Goal: Task Accomplishment & Management: Use online tool/utility

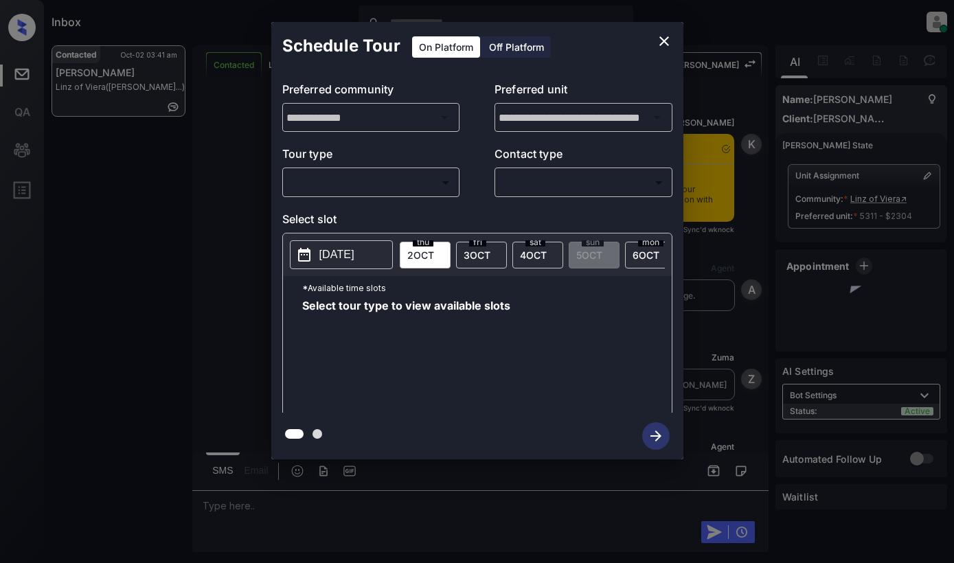
scroll to position [5259, 0]
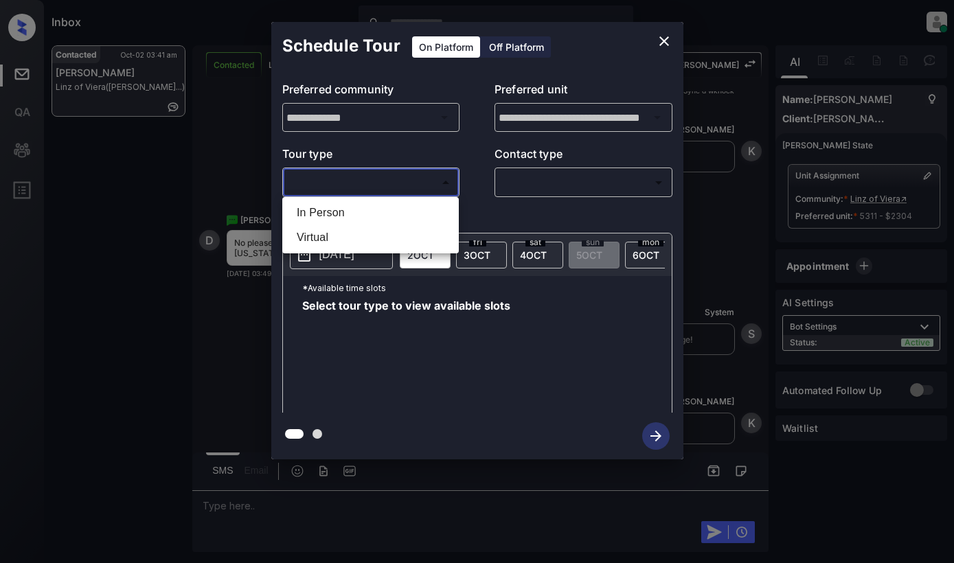
click at [402, 176] on body "Inbox [PERSON_NAME] Online Set yourself offline Set yourself on break Profile S…" at bounding box center [477, 281] width 954 height 563
drag, startPoint x: 662, startPoint y: 38, endPoint x: 672, endPoint y: 38, distance: 9.6
click at [663, 38] on div at bounding box center [477, 281] width 954 height 563
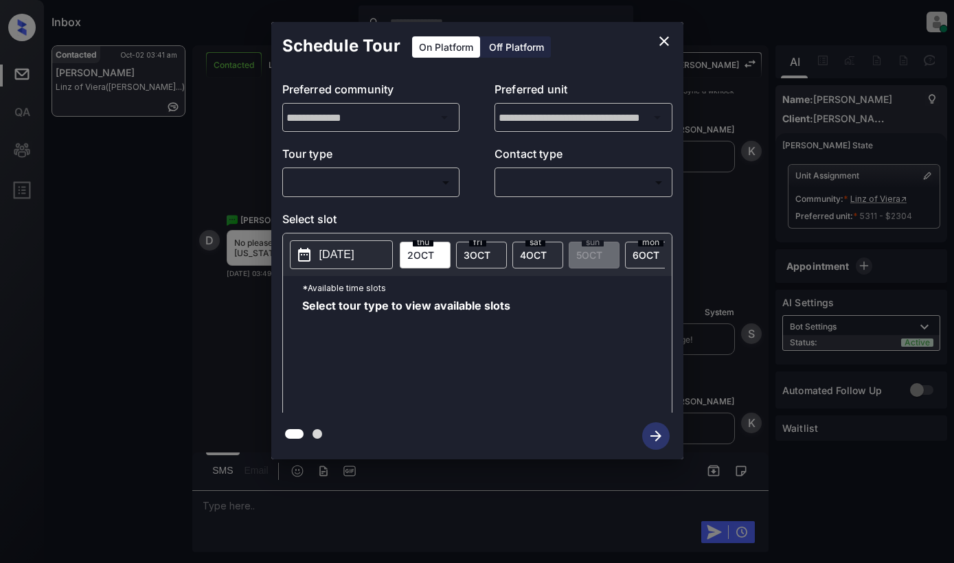
click at [840, 192] on div "**********" at bounding box center [477, 240] width 954 height 481
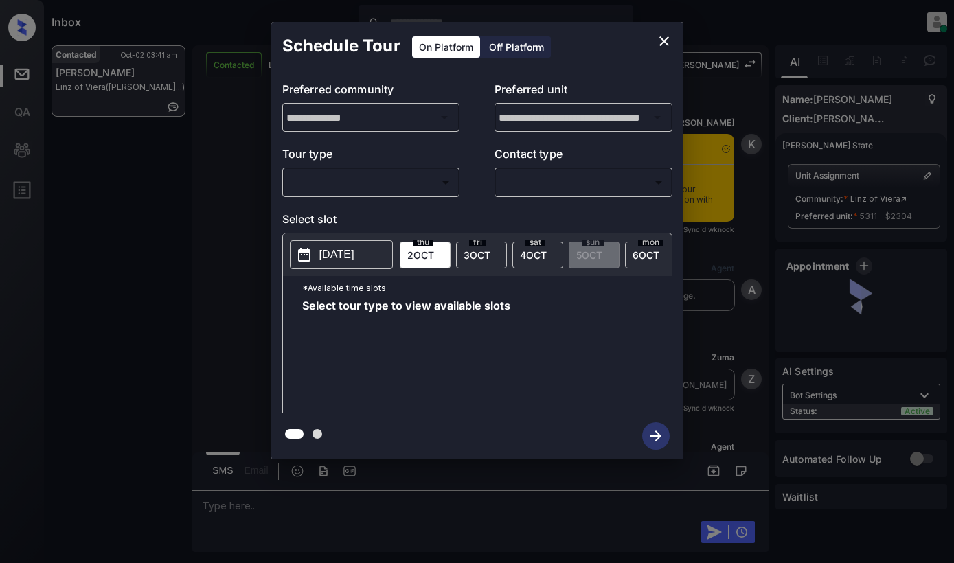
scroll to position [7250, 0]
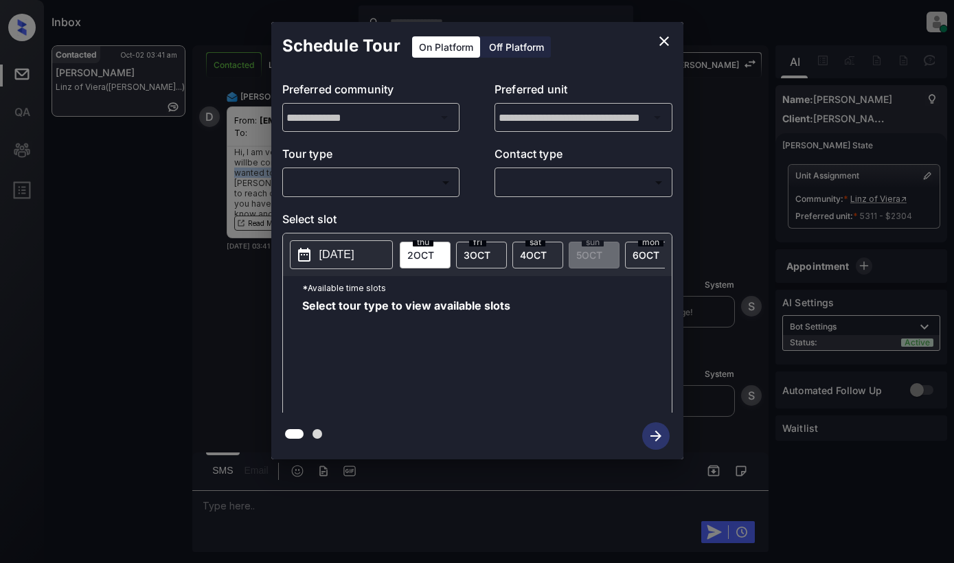
click at [356, 192] on body "Inbox [PERSON_NAME] Online Set yourself offline Set yourself on break Profile S…" at bounding box center [477, 281] width 954 height 563
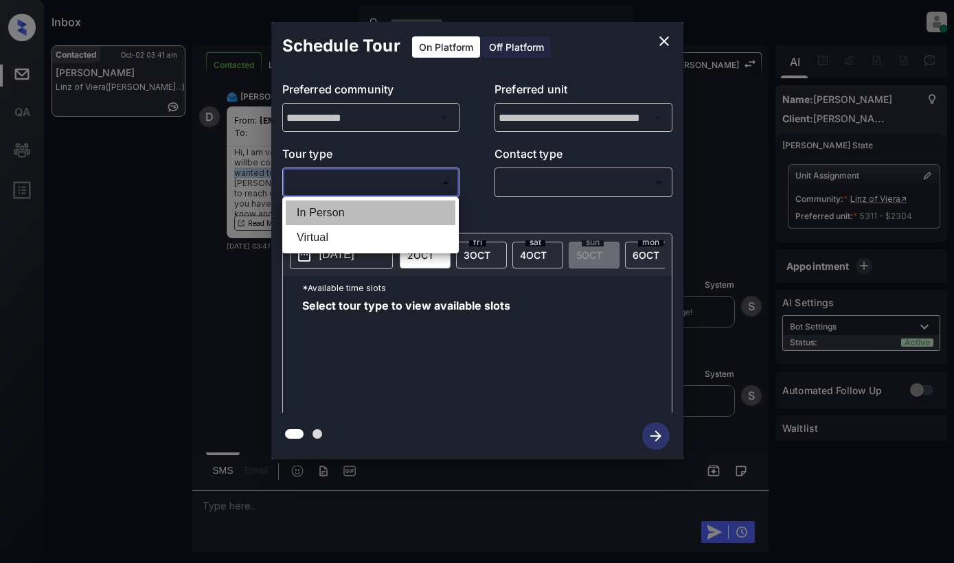
click at [389, 211] on li "In Person" at bounding box center [371, 212] width 170 height 25
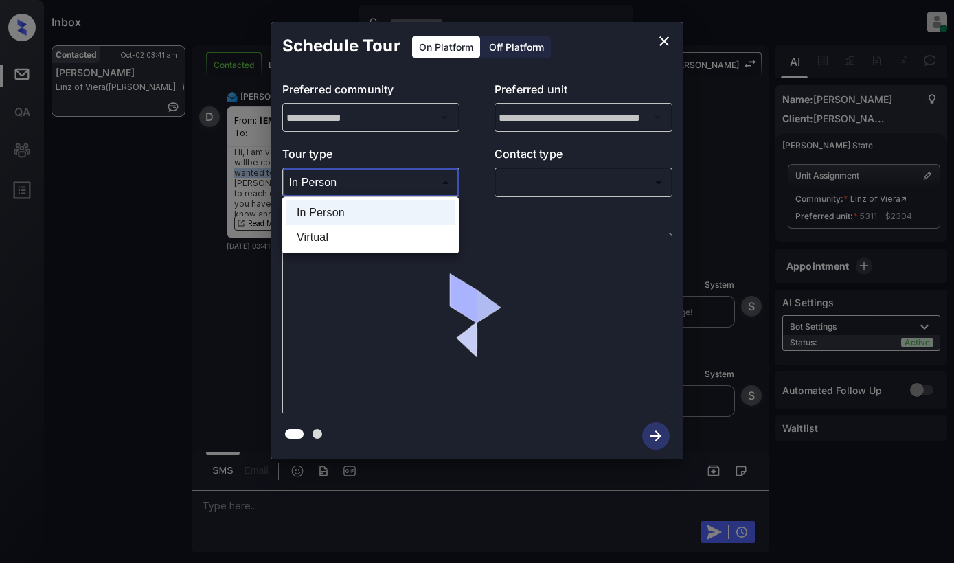
click at [385, 184] on body "Inbox [PERSON_NAME] Online Set yourself offline Set yourself on break Profile S…" at bounding box center [477, 281] width 954 height 563
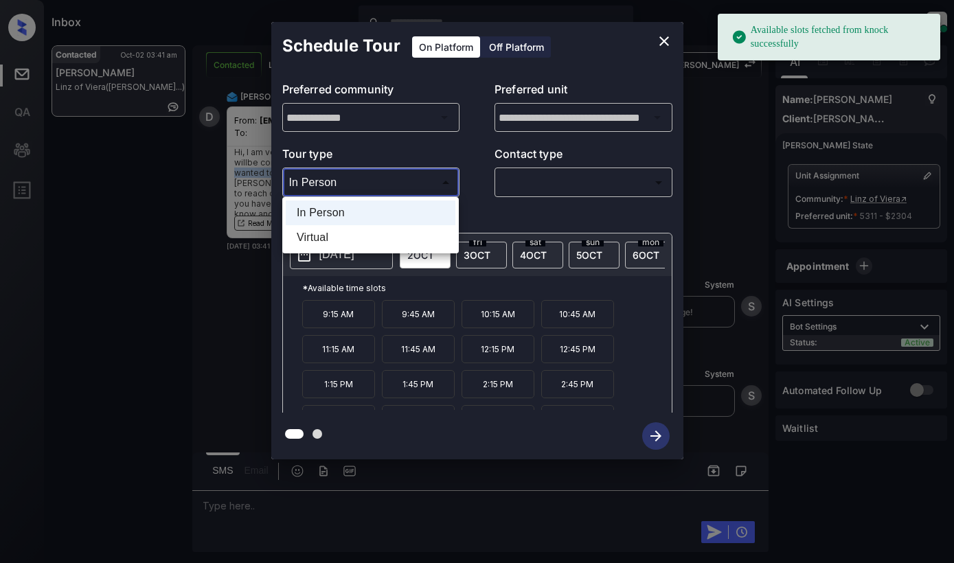
click at [374, 236] on li "Virtual" at bounding box center [371, 237] width 170 height 25
type input "*******"
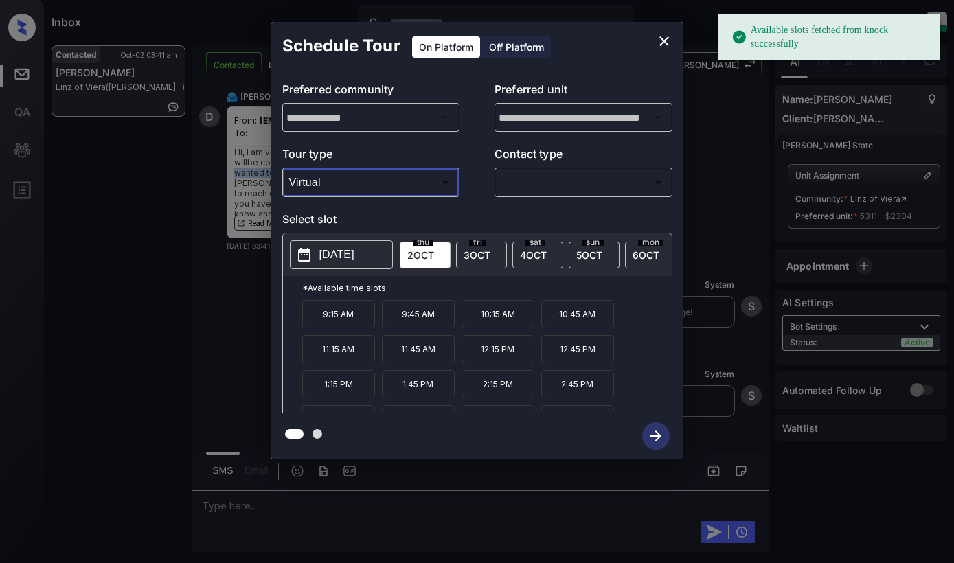
click at [354, 249] on p "[DATE]" at bounding box center [336, 254] width 35 height 16
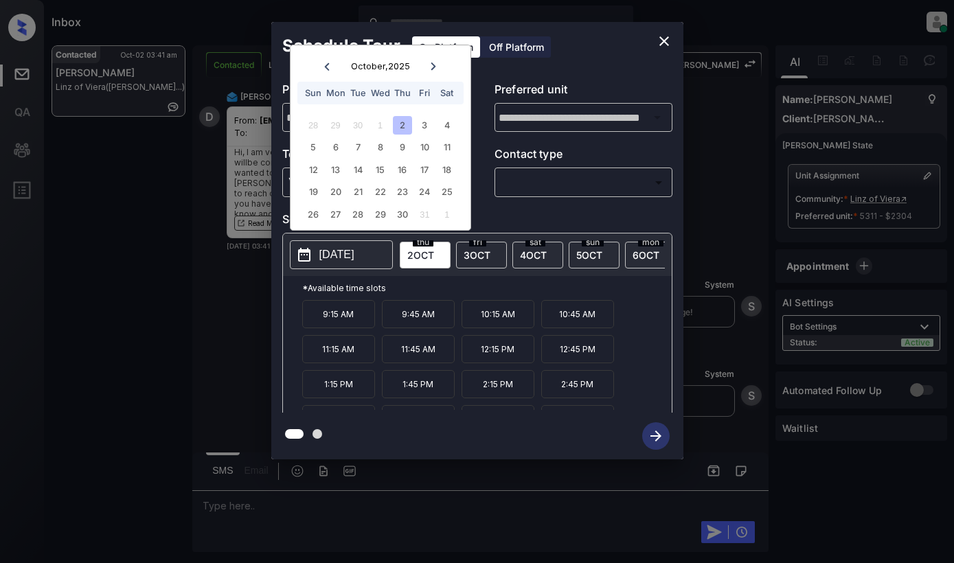
click at [435, 64] on icon at bounding box center [433, 66] width 8 height 8
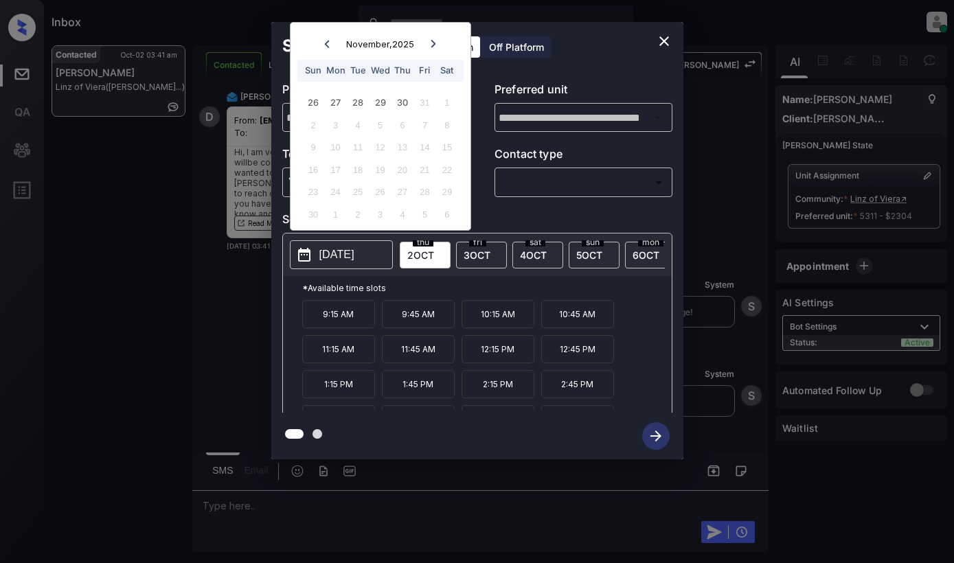
click at [662, 42] on icon "close" at bounding box center [664, 41] width 10 height 10
